Goal: Use online tool/utility: Utilize a website feature to perform a specific function

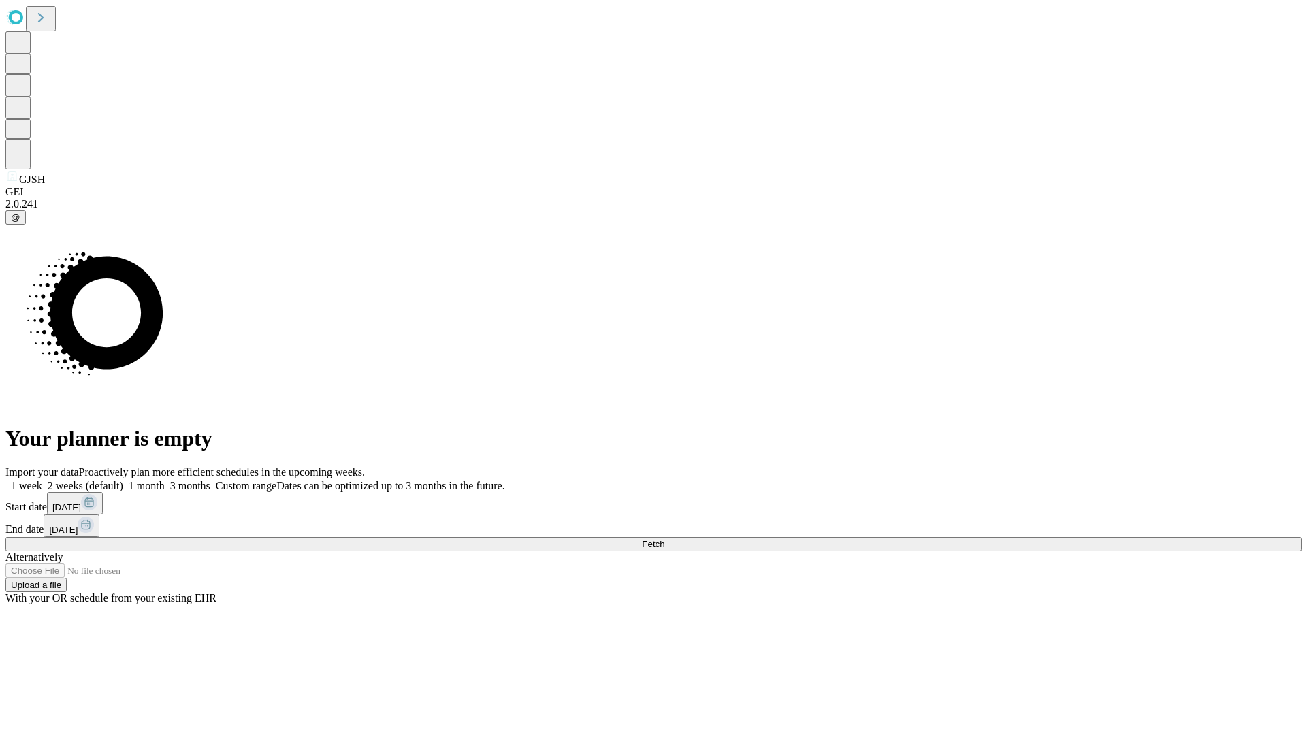
click at [664, 539] on span "Fetch" at bounding box center [653, 544] width 22 height 10
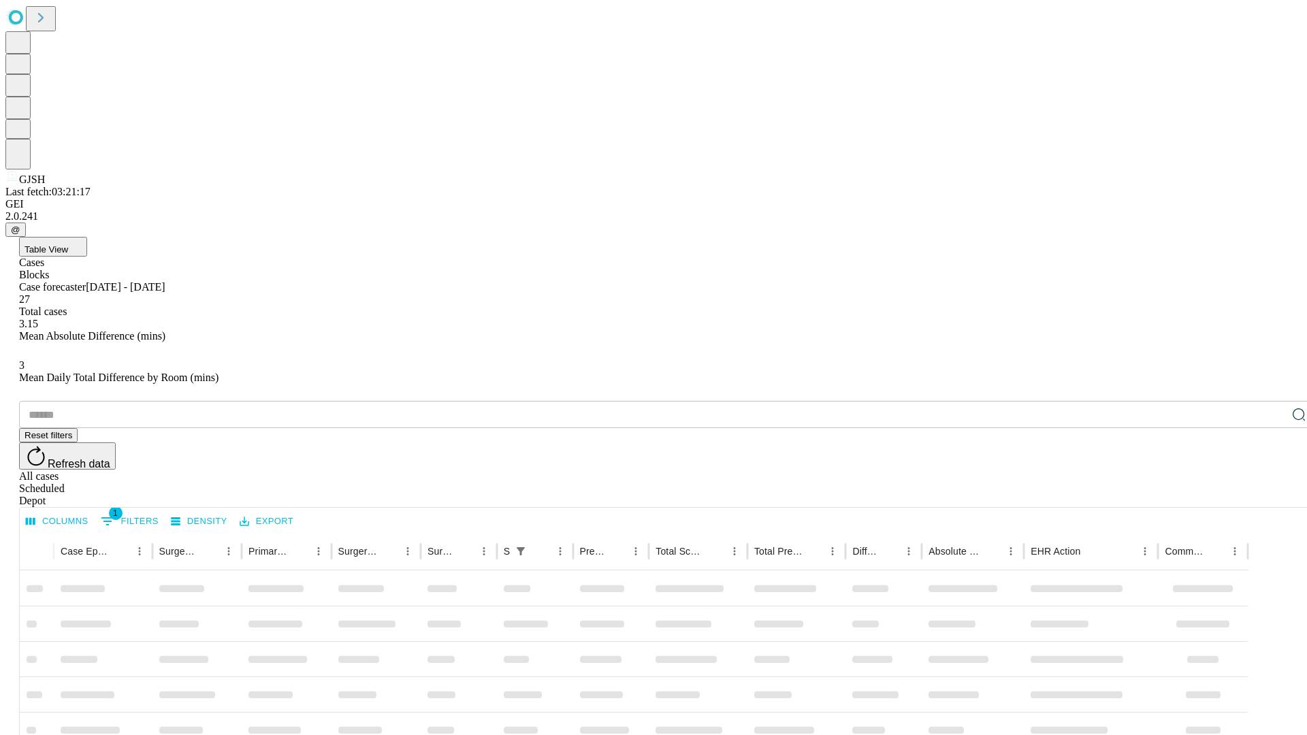
click at [68, 244] on span "Table View" at bounding box center [47, 249] width 44 height 10
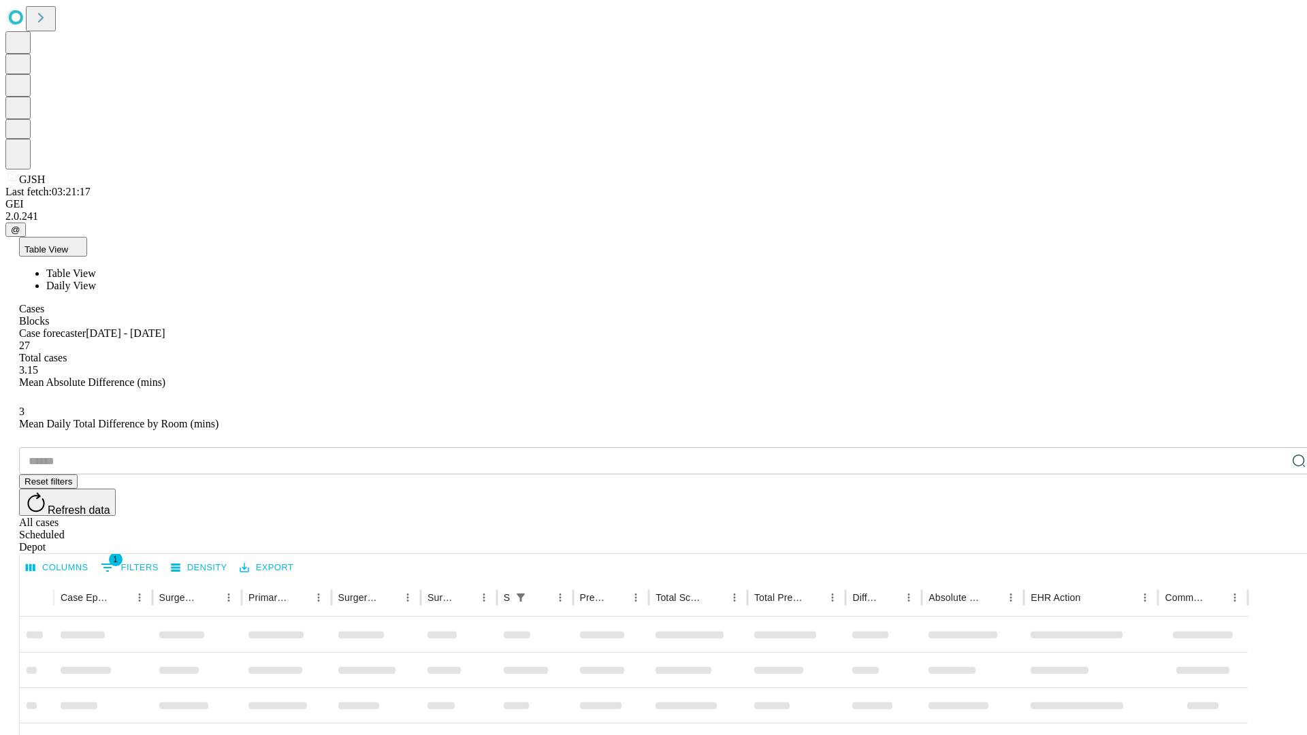
click at [96, 280] on span "Daily View" at bounding box center [71, 286] width 50 height 12
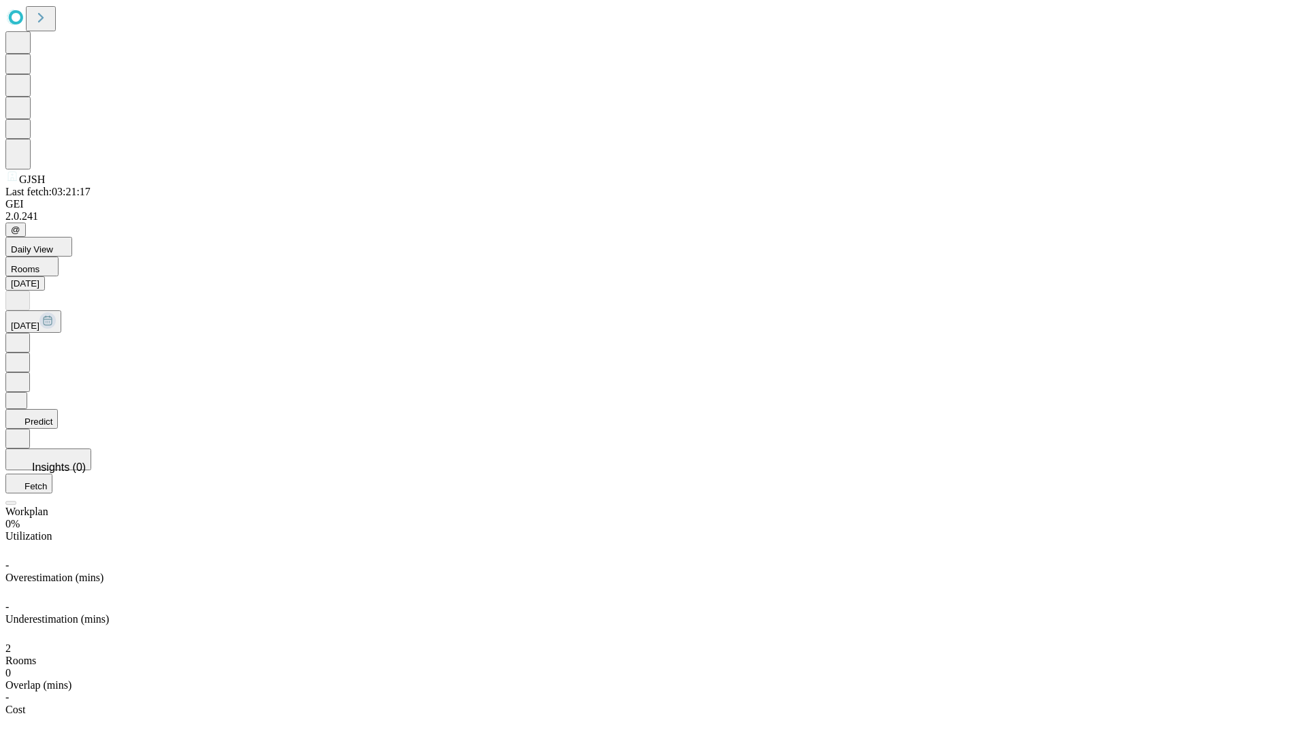
click at [58, 409] on button "Predict" at bounding box center [31, 419] width 52 height 20
